Goal: Task Accomplishment & Management: Manage account settings

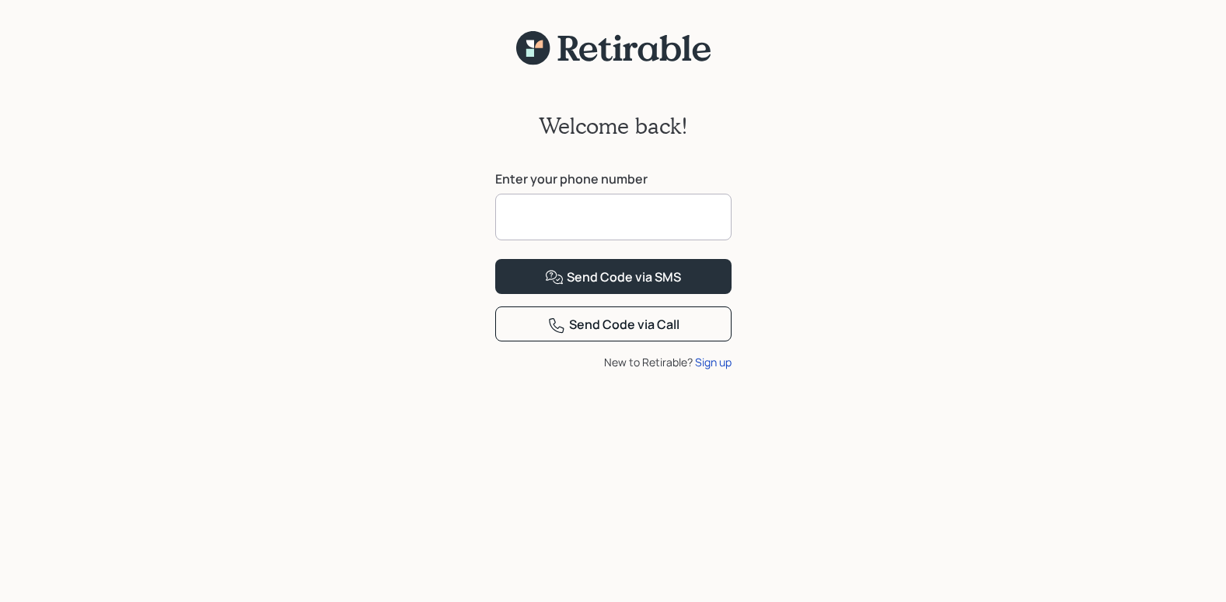
click at [516, 222] on input at bounding box center [613, 217] width 236 height 47
type input "**********"
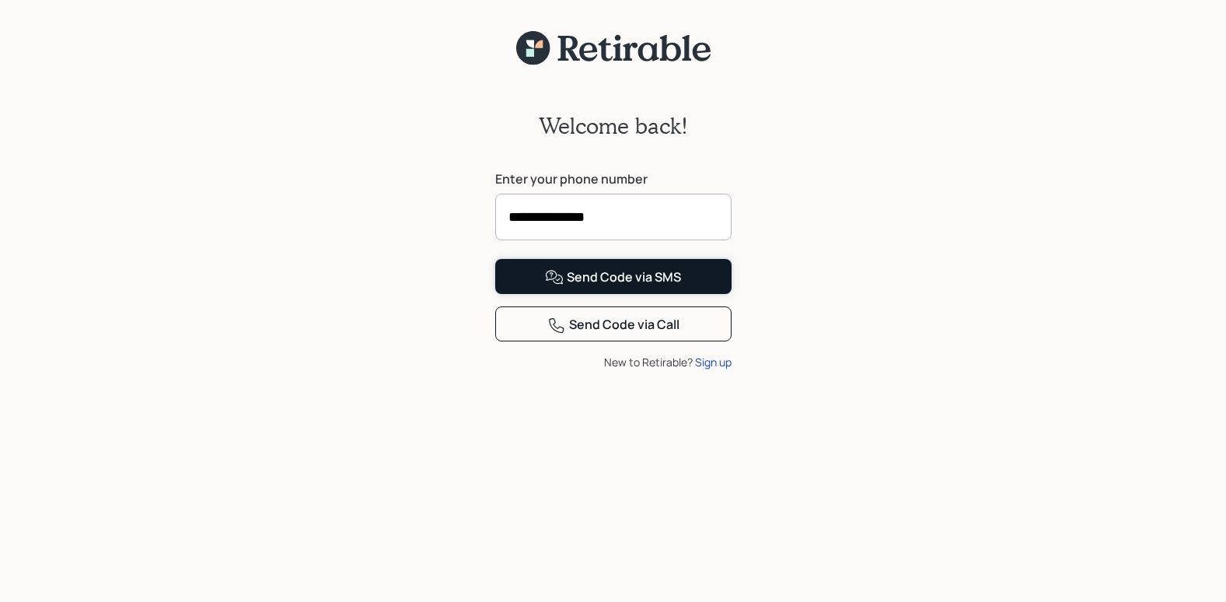
click at [583, 287] on div "Send Code via SMS" at bounding box center [613, 277] width 136 height 19
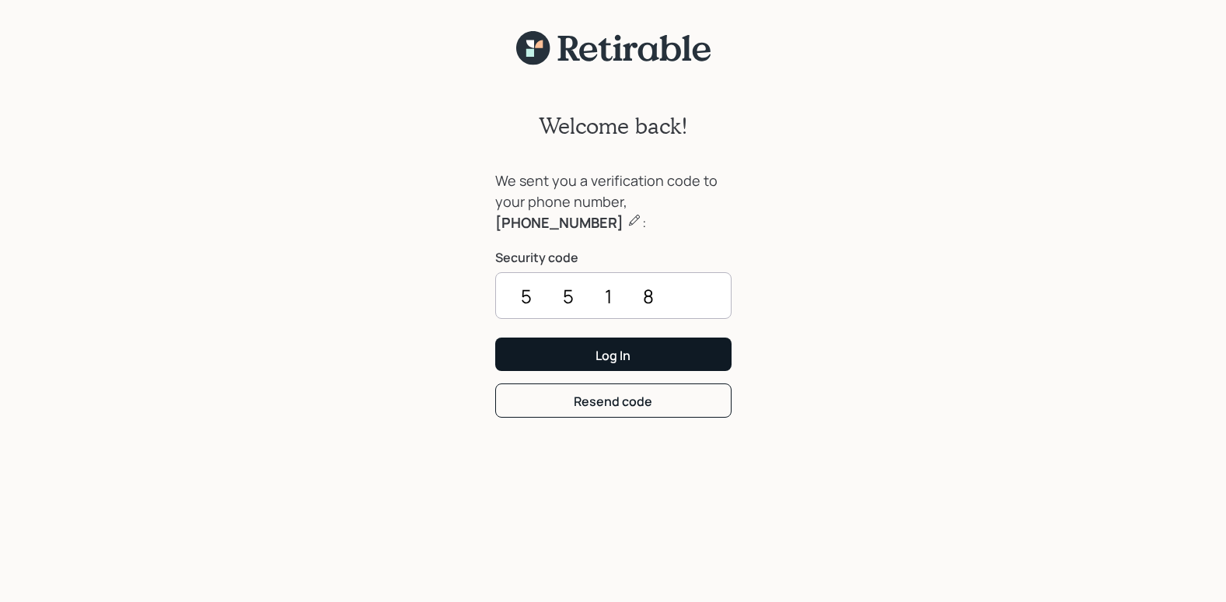
type input "5518"
click at [661, 352] on button "Log In" at bounding box center [613, 354] width 236 height 33
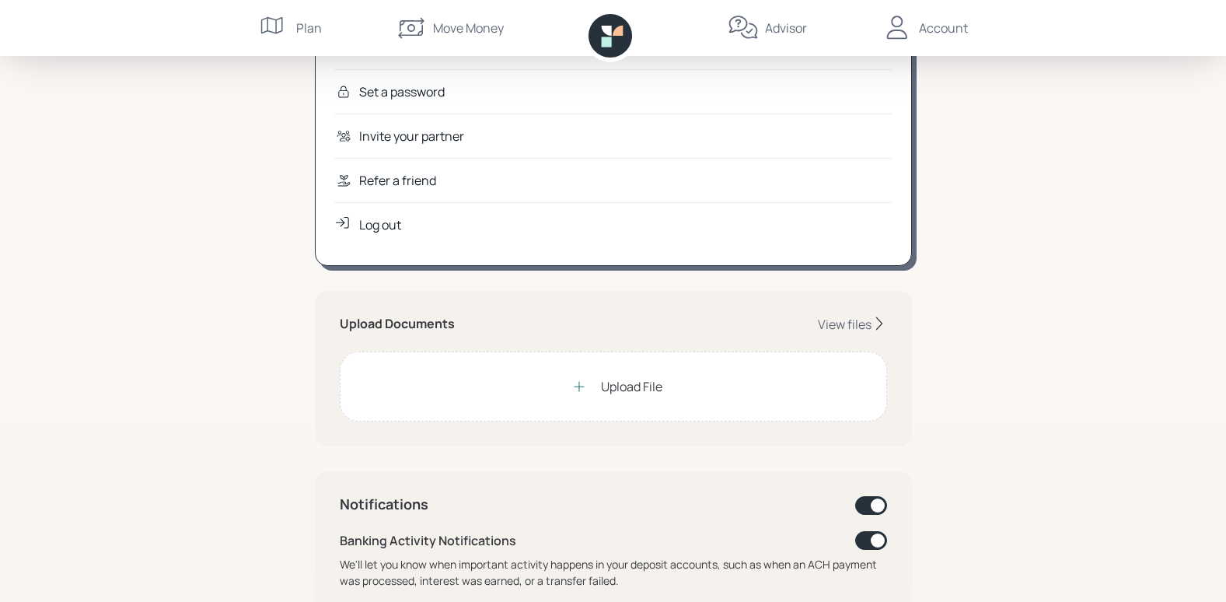
scroll to position [233, 0]
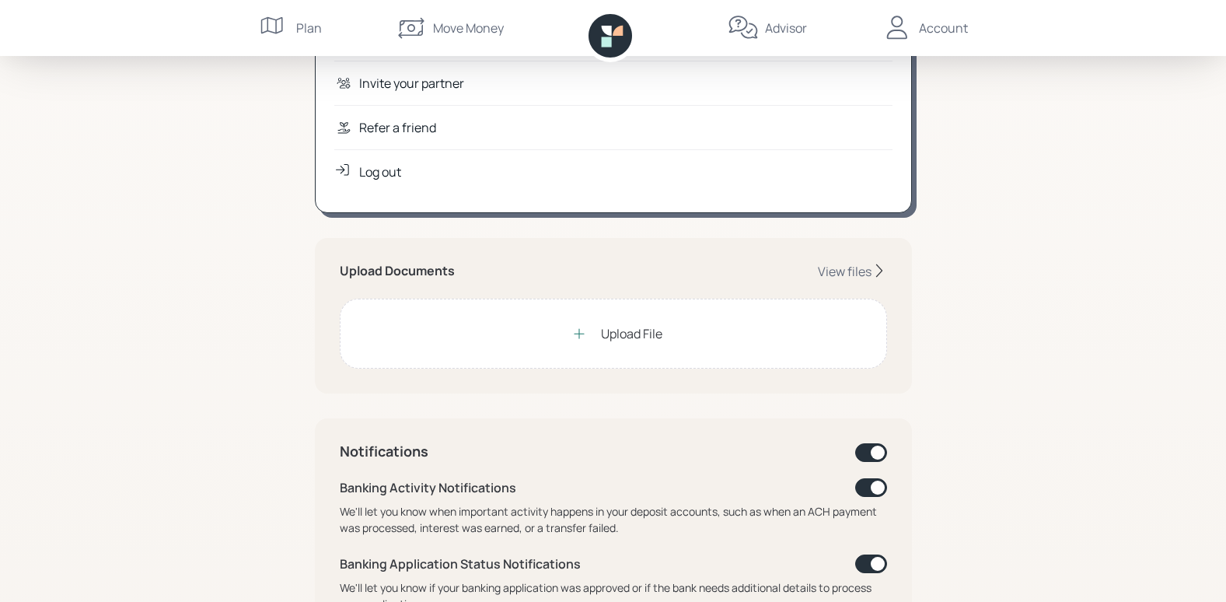
click at [579, 334] on icon at bounding box center [580, 334] width 16 height 16
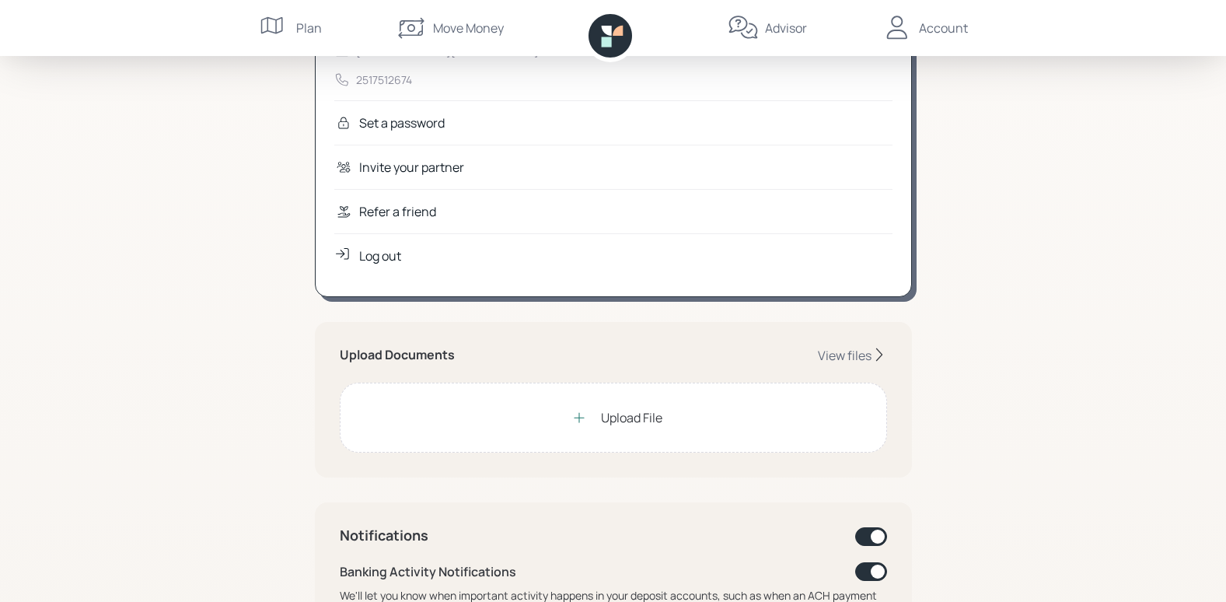
scroll to position [156, 0]
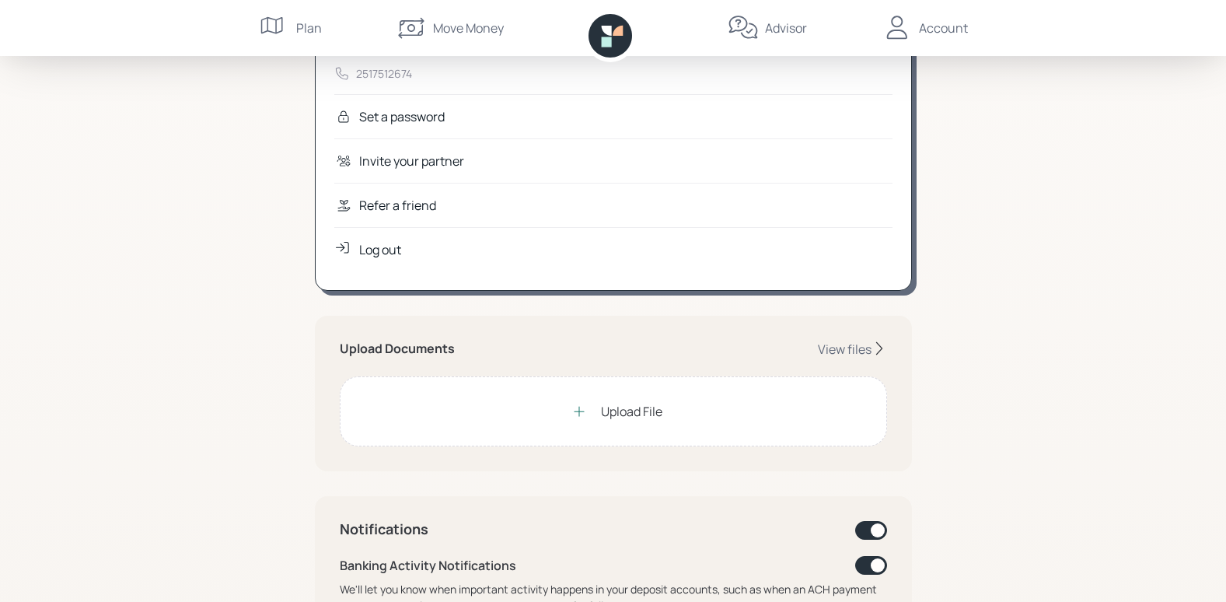
click at [872, 342] on icon at bounding box center [880, 349] width 16 height 16
click at [879, 347] on icon at bounding box center [880, 349] width 16 height 16
click at [617, 414] on div "Upload File" at bounding box center [631, 411] width 61 height 19
click at [578, 412] on icon at bounding box center [580, 412] width 16 height 16
click at [857, 350] on div "View files" at bounding box center [845, 349] width 54 height 17
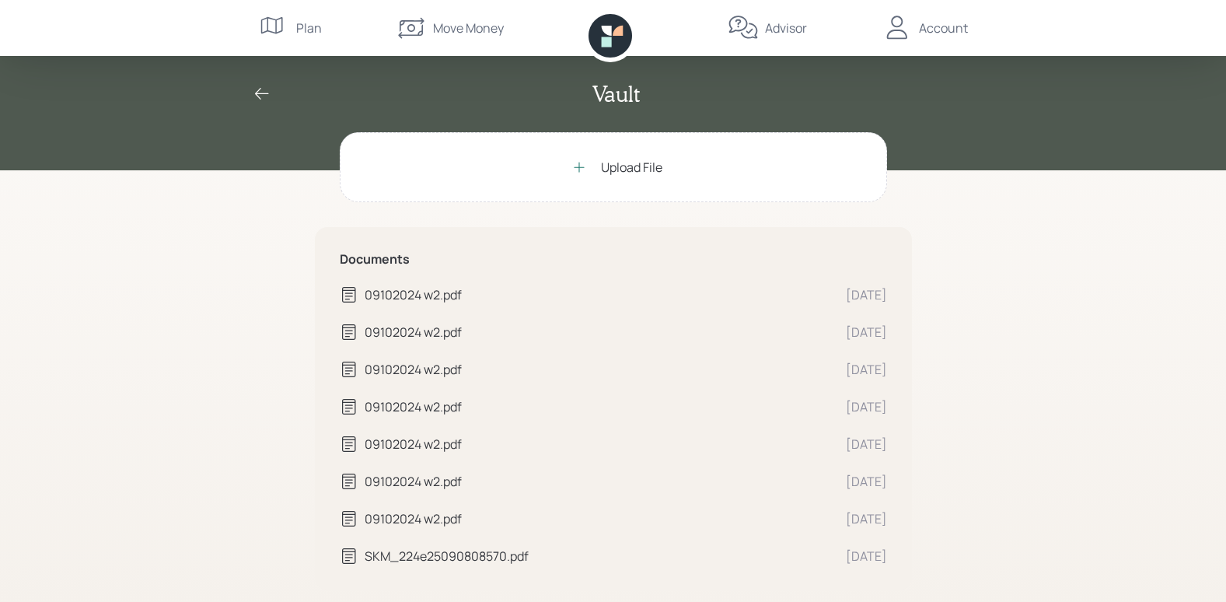
click at [421, 293] on div "09102024 w2.pdf" at bounding box center [599, 294] width 469 height 19
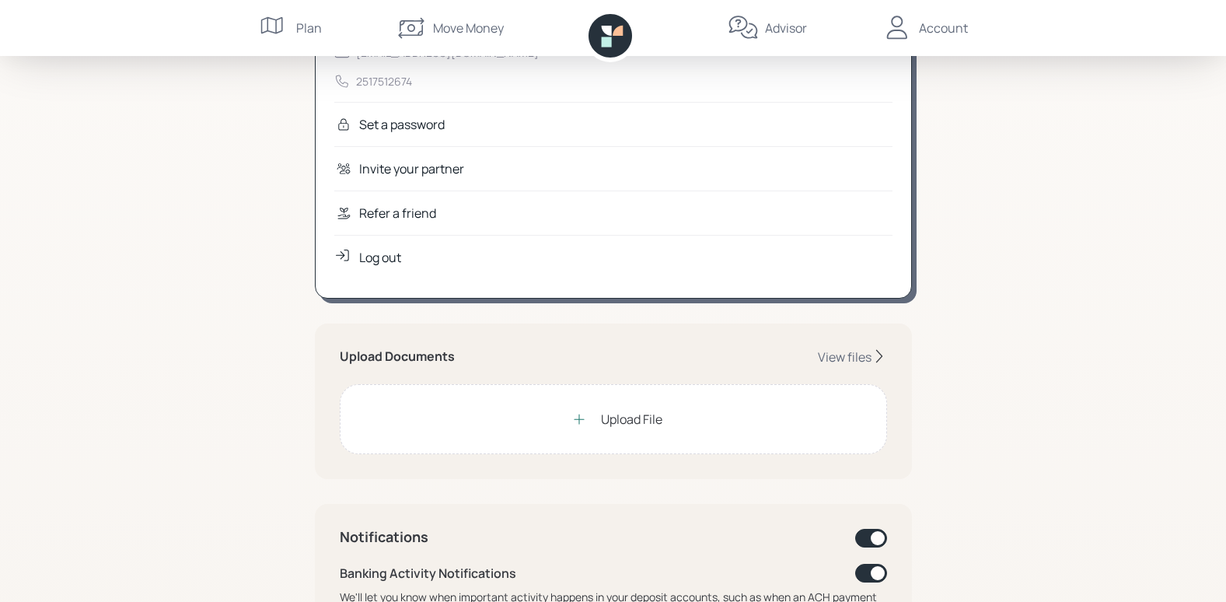
scroll to position [156, 0]
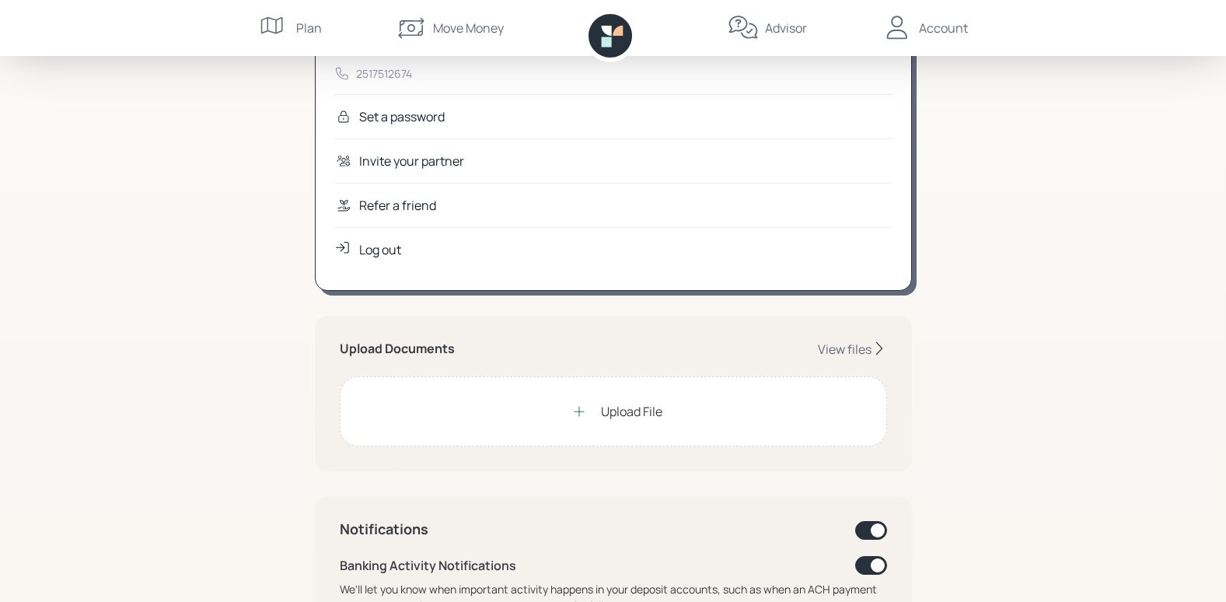
click at [878, 346] on icon at bounding box center [880, 349] width 16 height 16
click at [837, 346] on div "View files" at bounding box center [845, 349] width 54 height 17
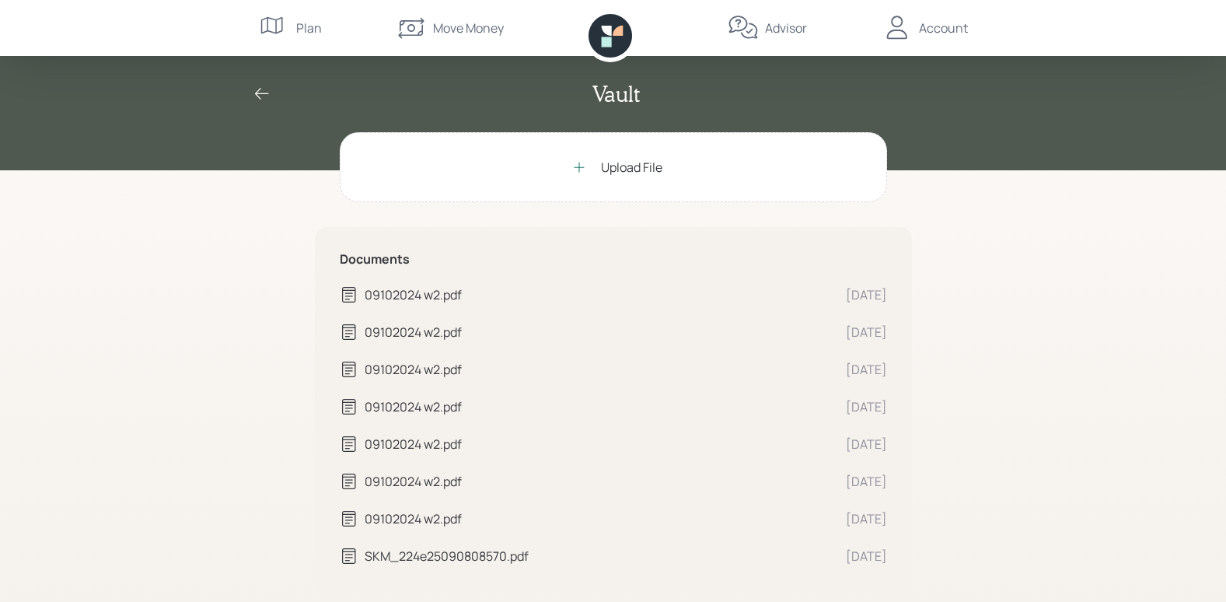
click at [347, 328] on icon at bounding box center [349, 332] width 19 height 19
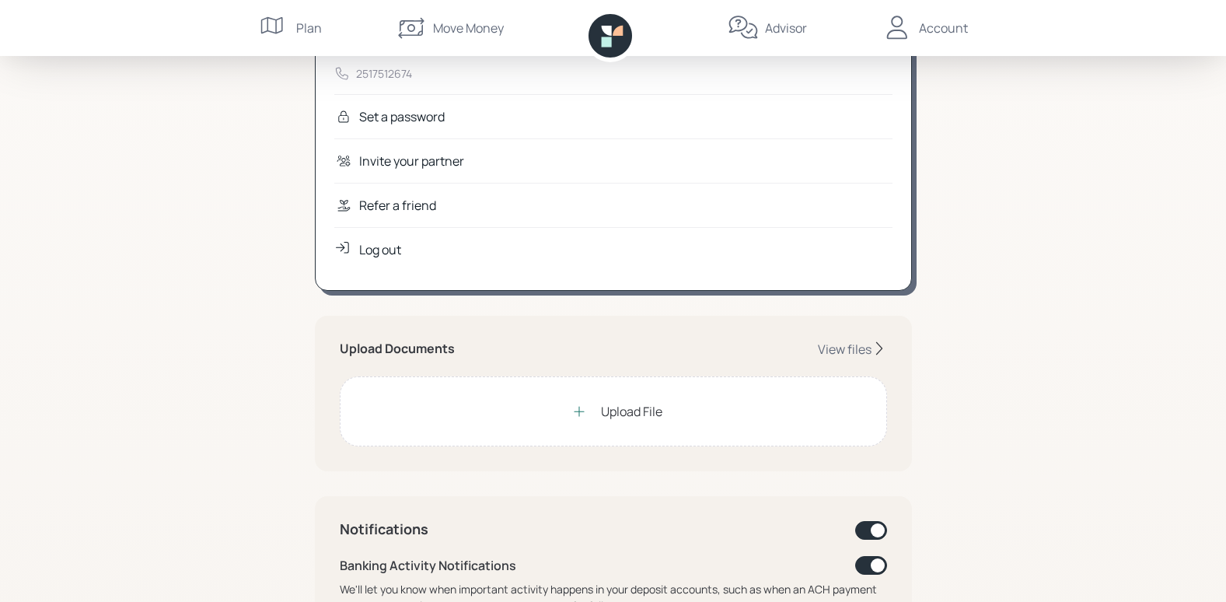
scroll to position [233, 0]
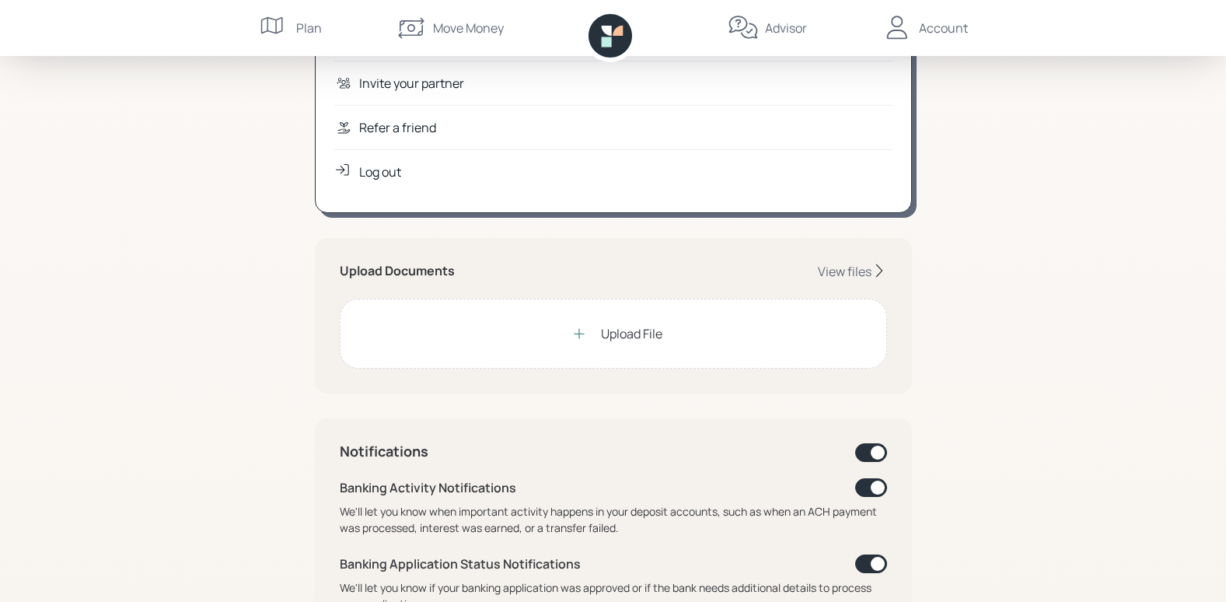
click at [876, 265] on icon at bounding box center [880, 271] width 16 height 16
click at [845, 266] on div "View files" at bounding box center [845, 271] width 54 height 17
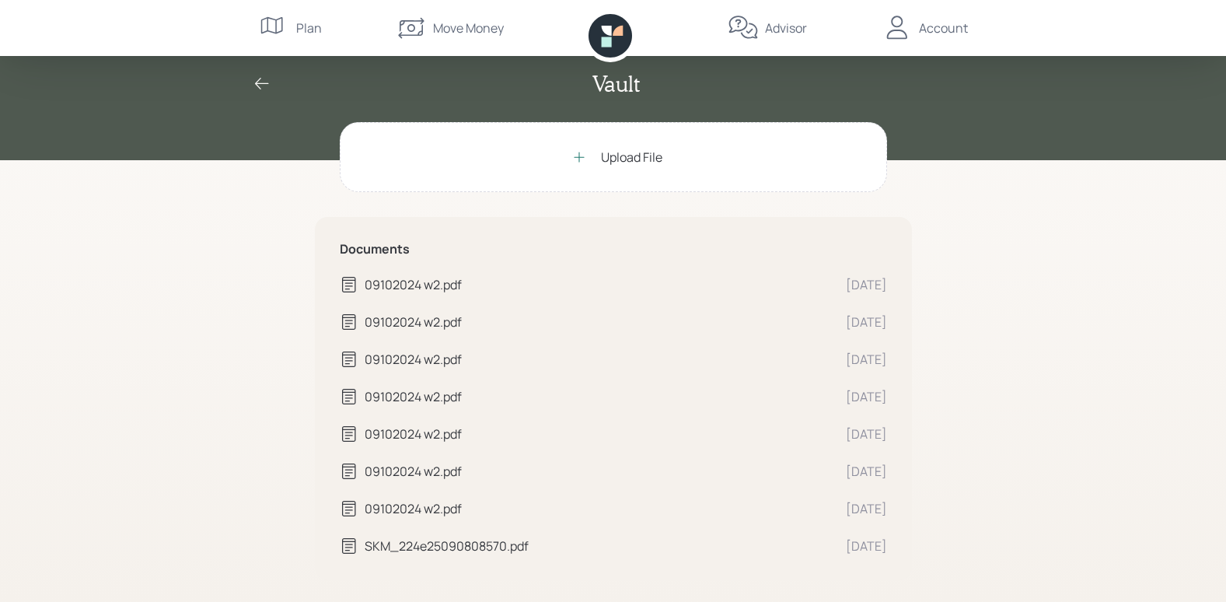
scroll to position [13, 0]
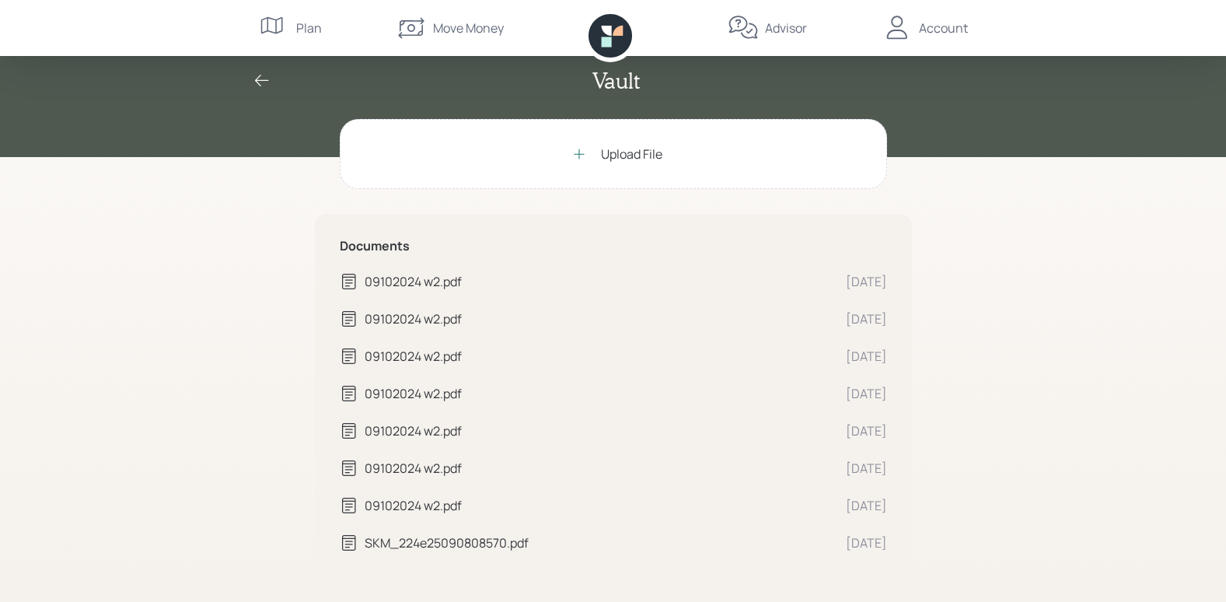
drag, startPoint x: 352, startPoint y: 469, endPoint x: 341, endPoint y: 466, distance: 10.6
click at [341, 466] on icon at bounding box center [349, 468] width 19 height 19
